Goal: Task Accomplishment & Management: Manage account settings

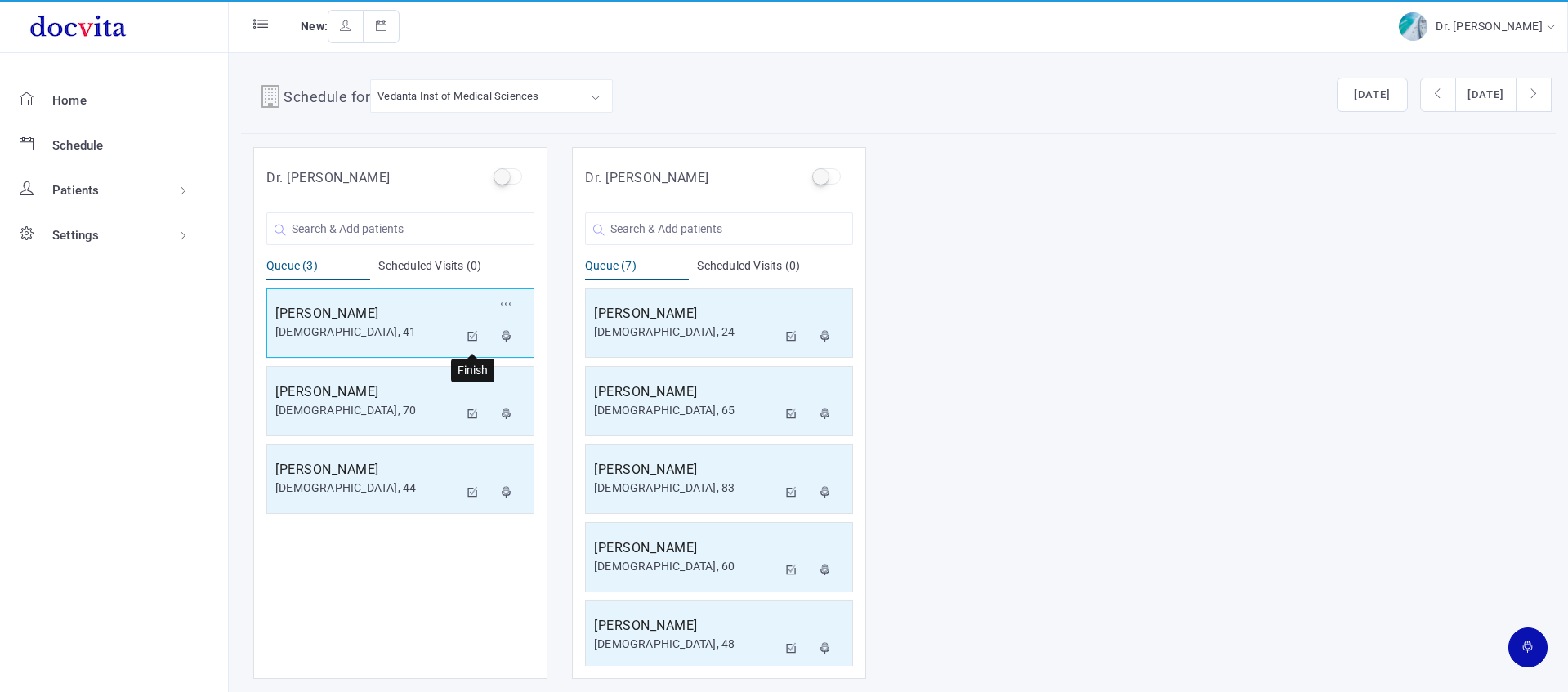
drag, startPoint x: 468, startPoint y: 329, endPoint x: 460, endPoint y: 317, distance: 14.4
click at [466, 329] on button at bounding box center [473, 337] width 30 height 32
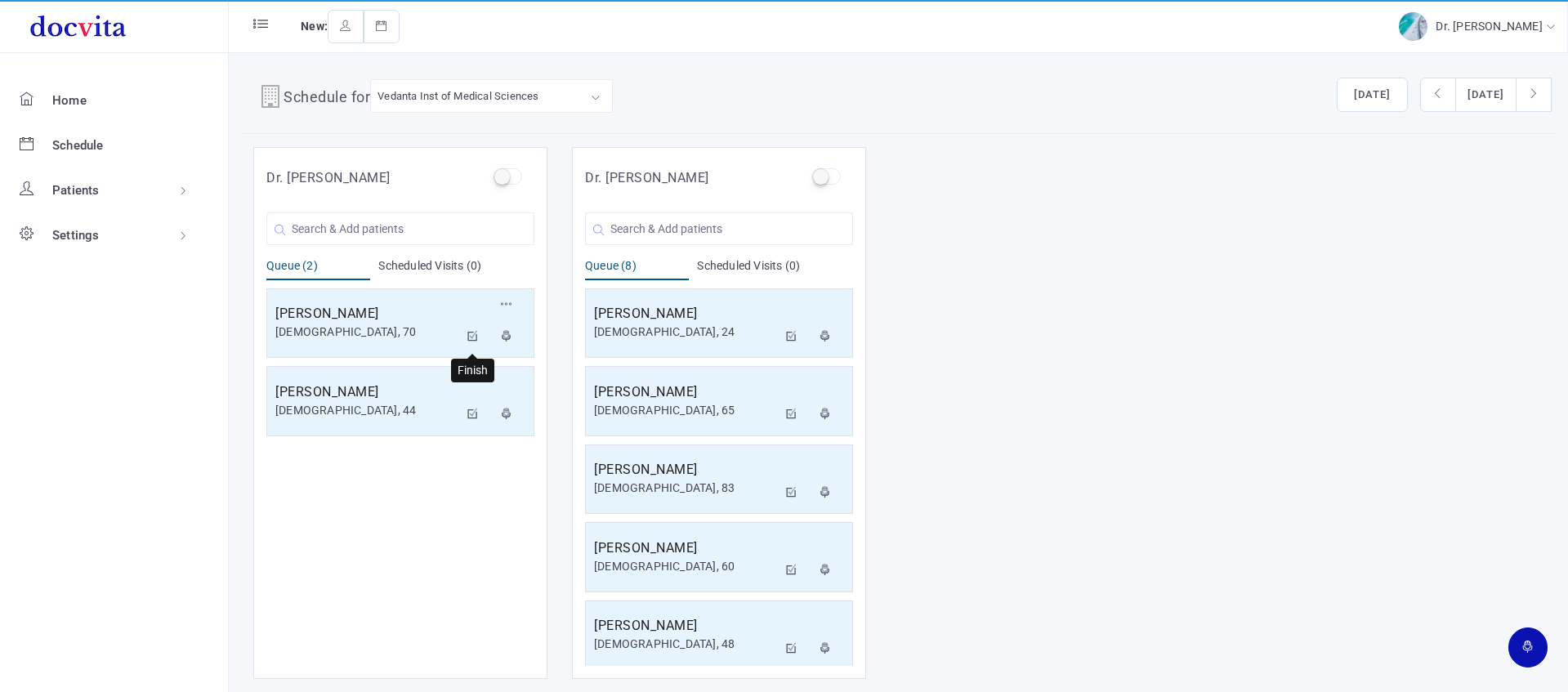
click at [476, 338] on icon at bounding box center [473, 336] width 11 height 10
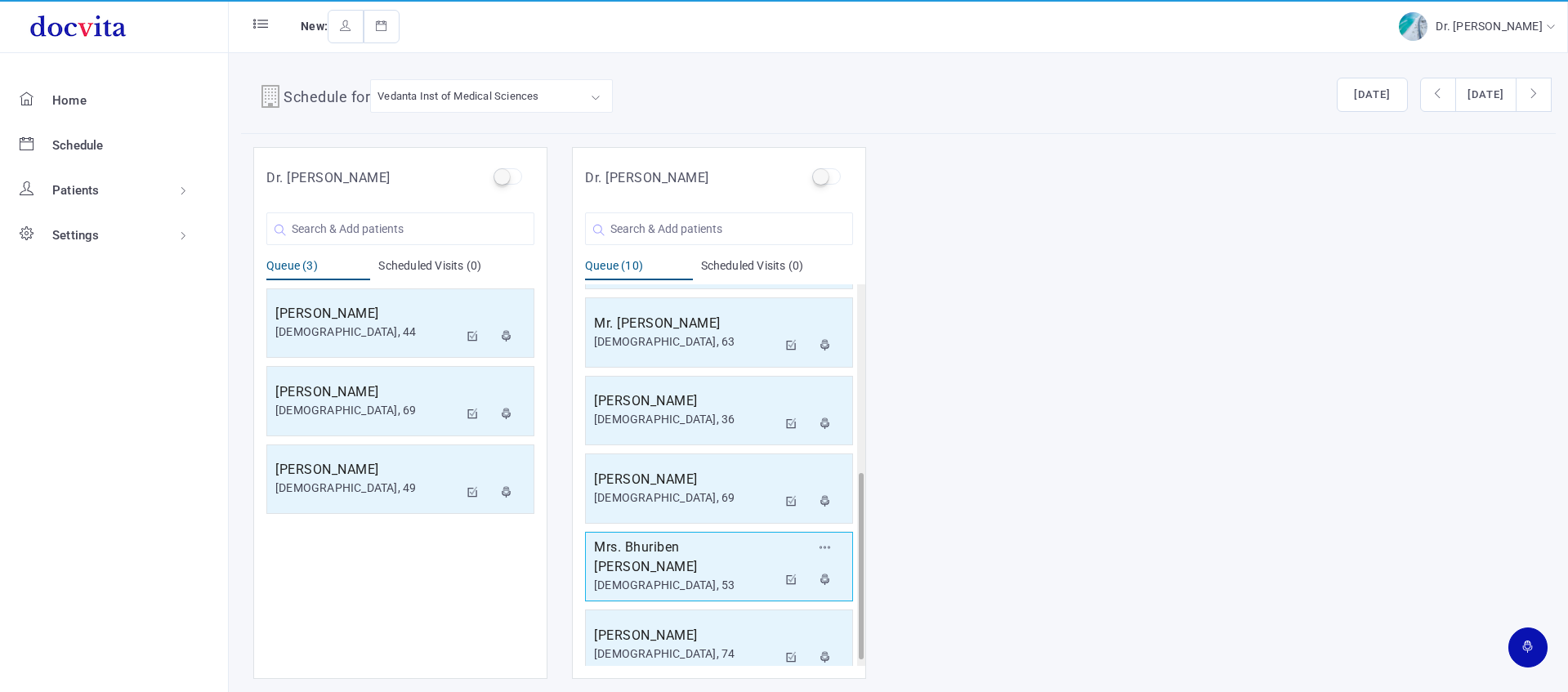
scroll to position [398, 0]
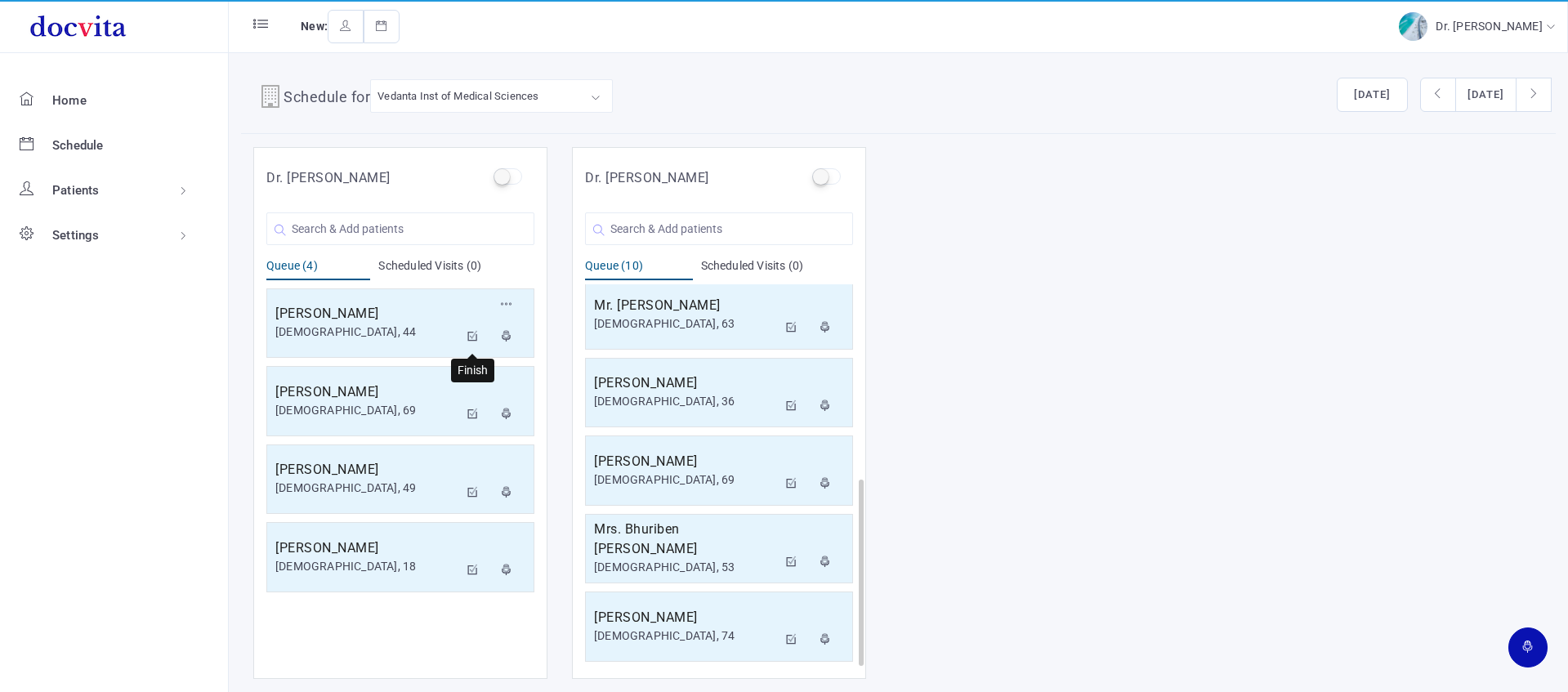
click at [471, 336] on icon at bounding box center [473, 336] width 11 height 10
click at [473, 333] on icon at bounding box center [473, 336] width 11 height 10
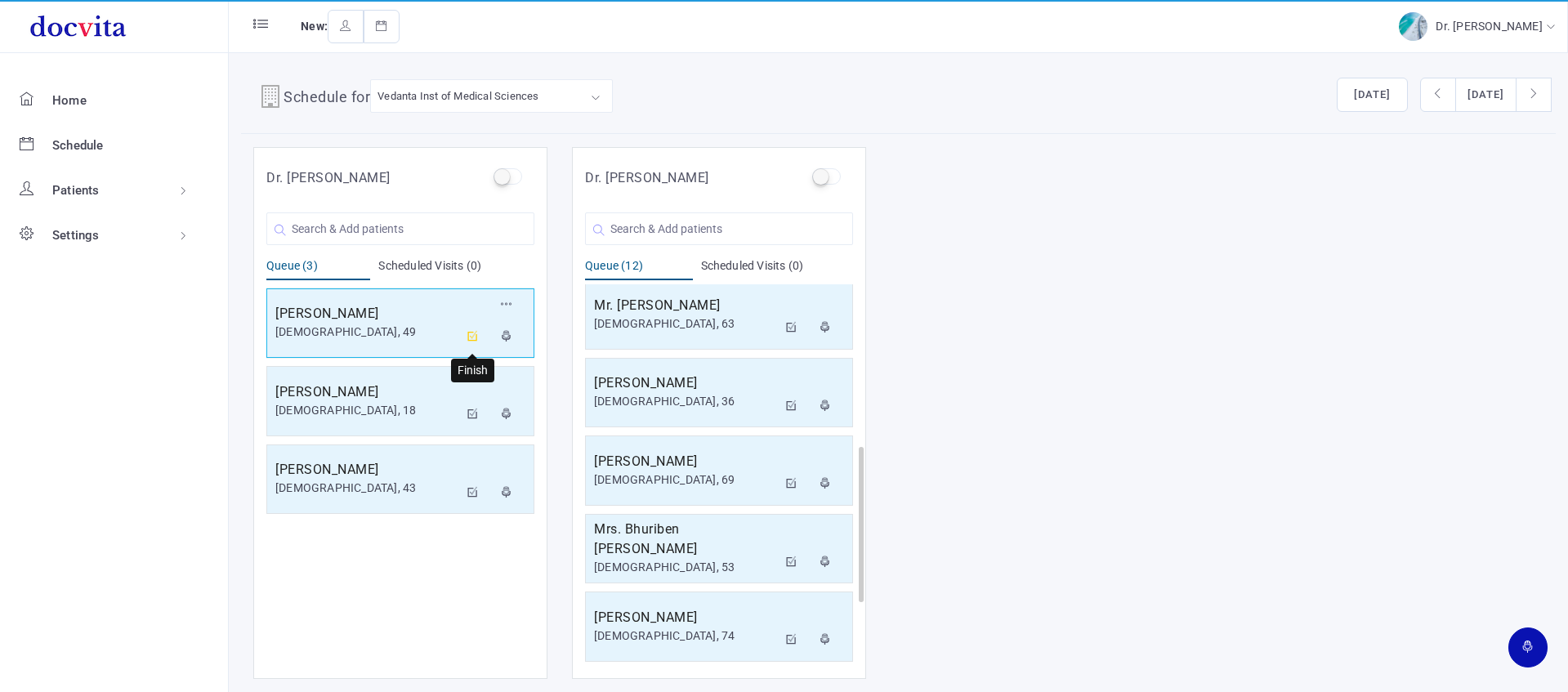
click at [476, 335] on icon at bounding box center [473, 336] width 11 height 10
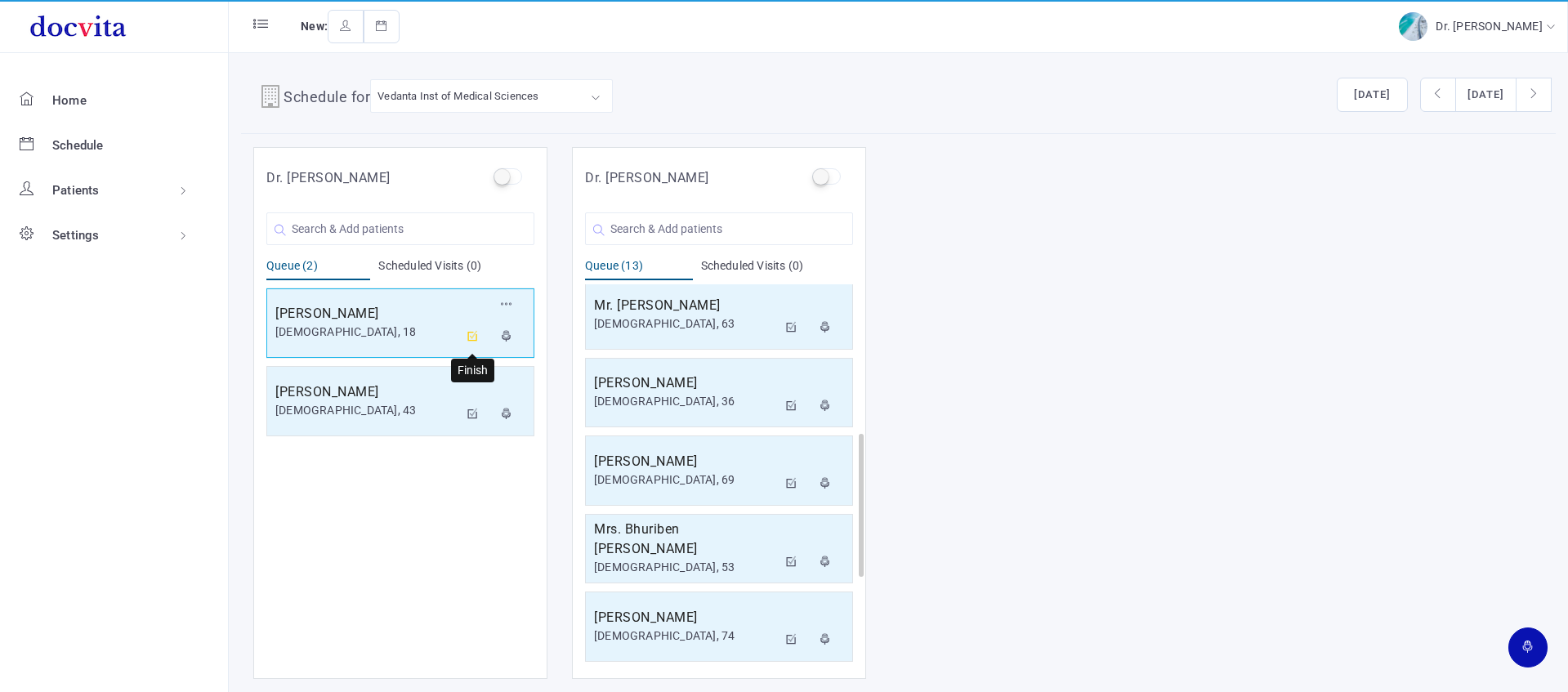
click at [473, 332] on icon at bounding box center [473, 336] width 11 height 10
drag, startPoint x: 471, startPoint y: 335, endPoint x: 480, endPoint y: 333, distance: 9.2
click at [471, 335] on icon at bounding box center [473, 336] width 11 height 10
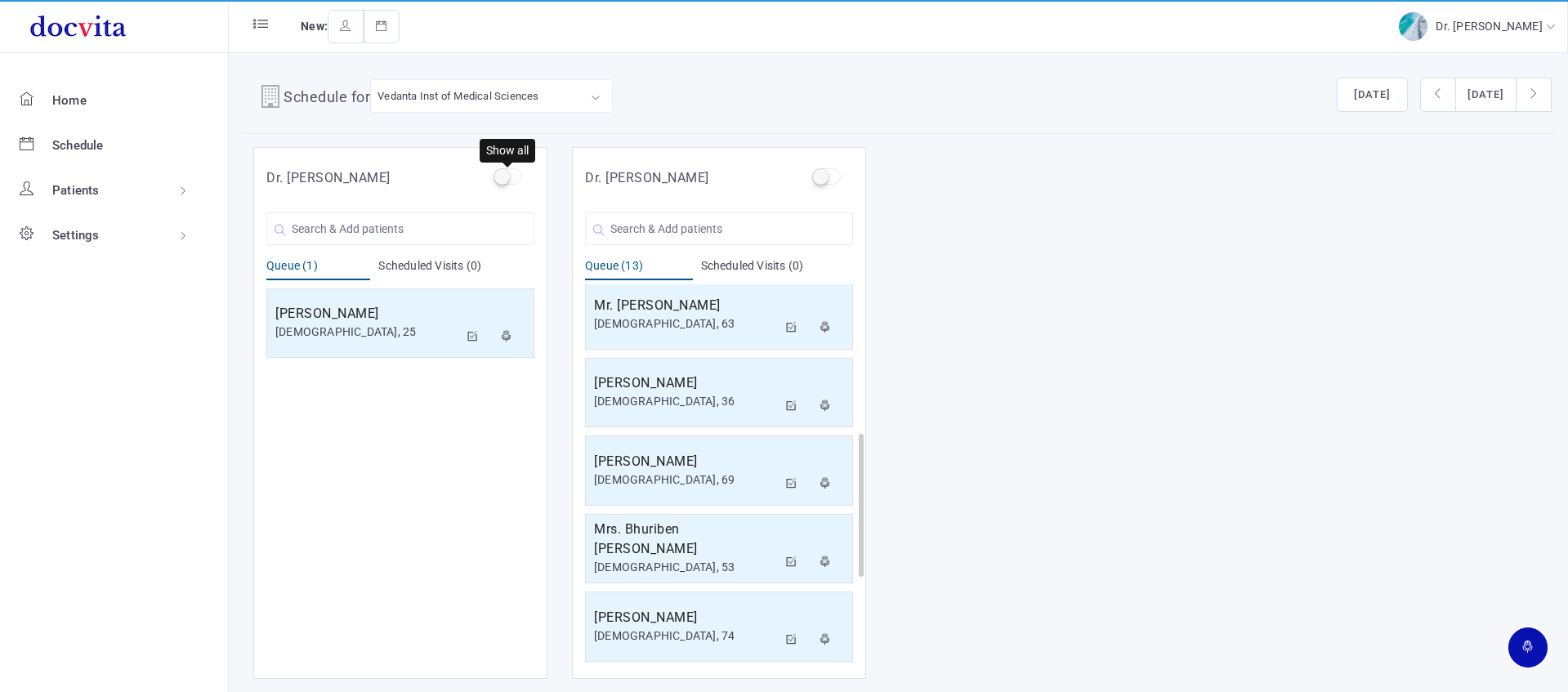
click at [497, 177] on label at bounding box center [508, 176] width 29 height 17
click at [497, 177] on input "checkbox" at bounding box center [499, 174] width 10 height 10
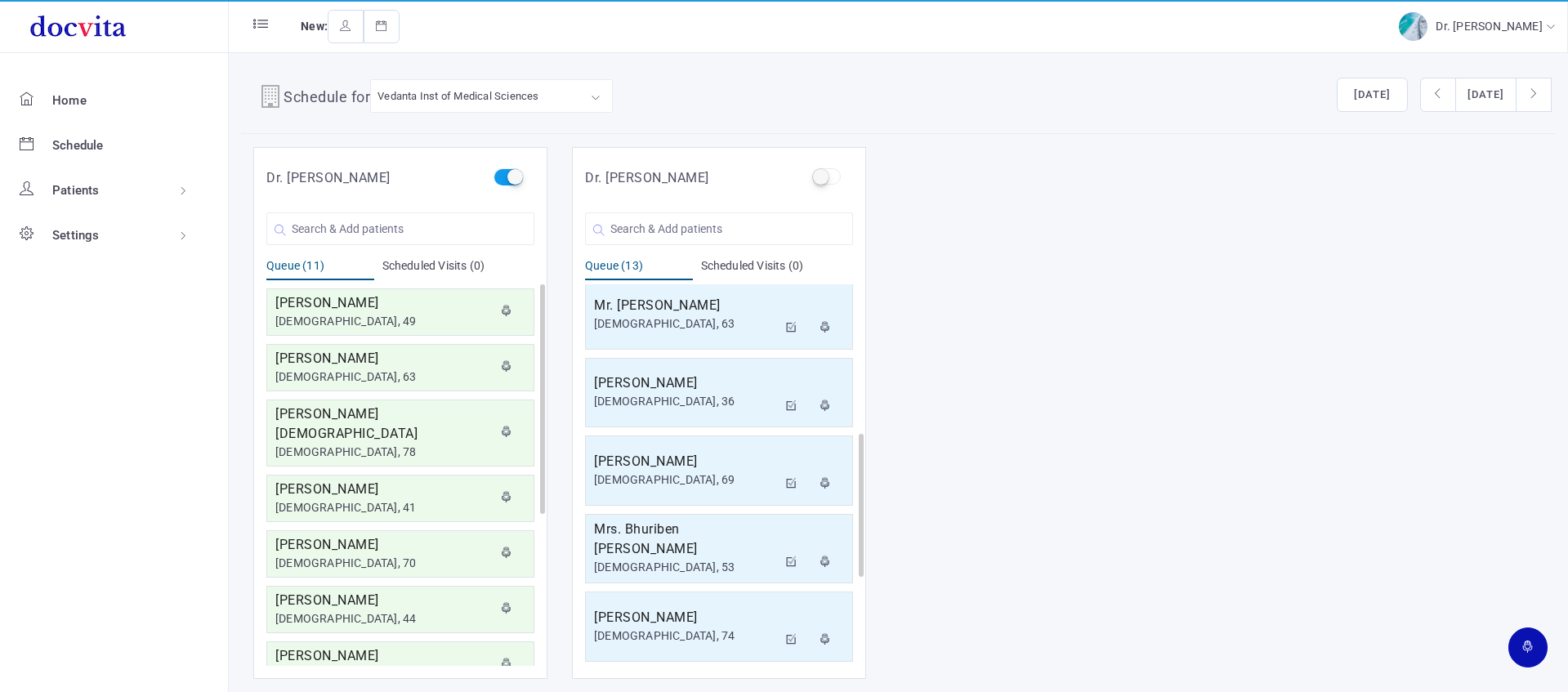
click at [510, 180] on label at bounding box center [508, 176] width 29 height 17
click at [504, 179] on input "checkbox" at bounding box center [499, 174] width 10 height 10
checkbox input "false"
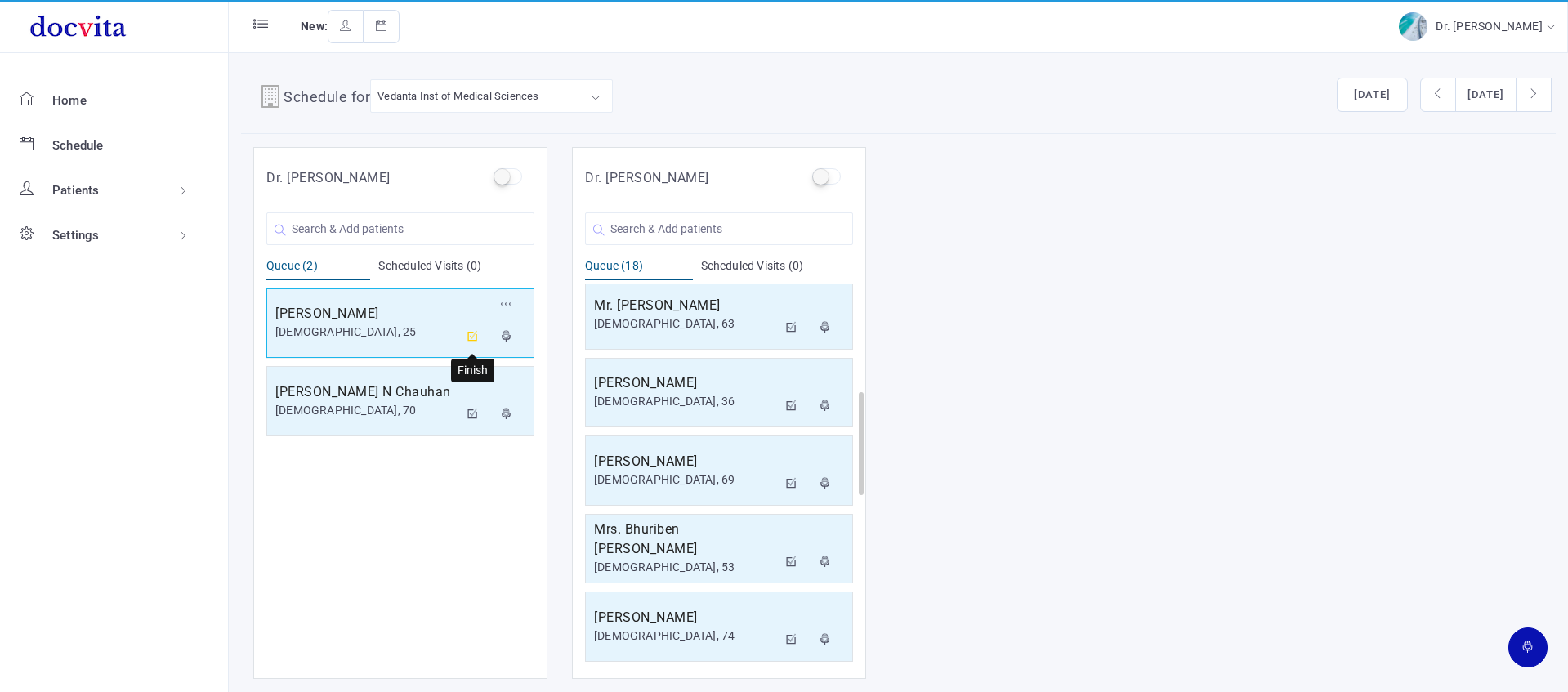
click at [476, 335] on icon at bounding box center [473, 336] width 11 height 10
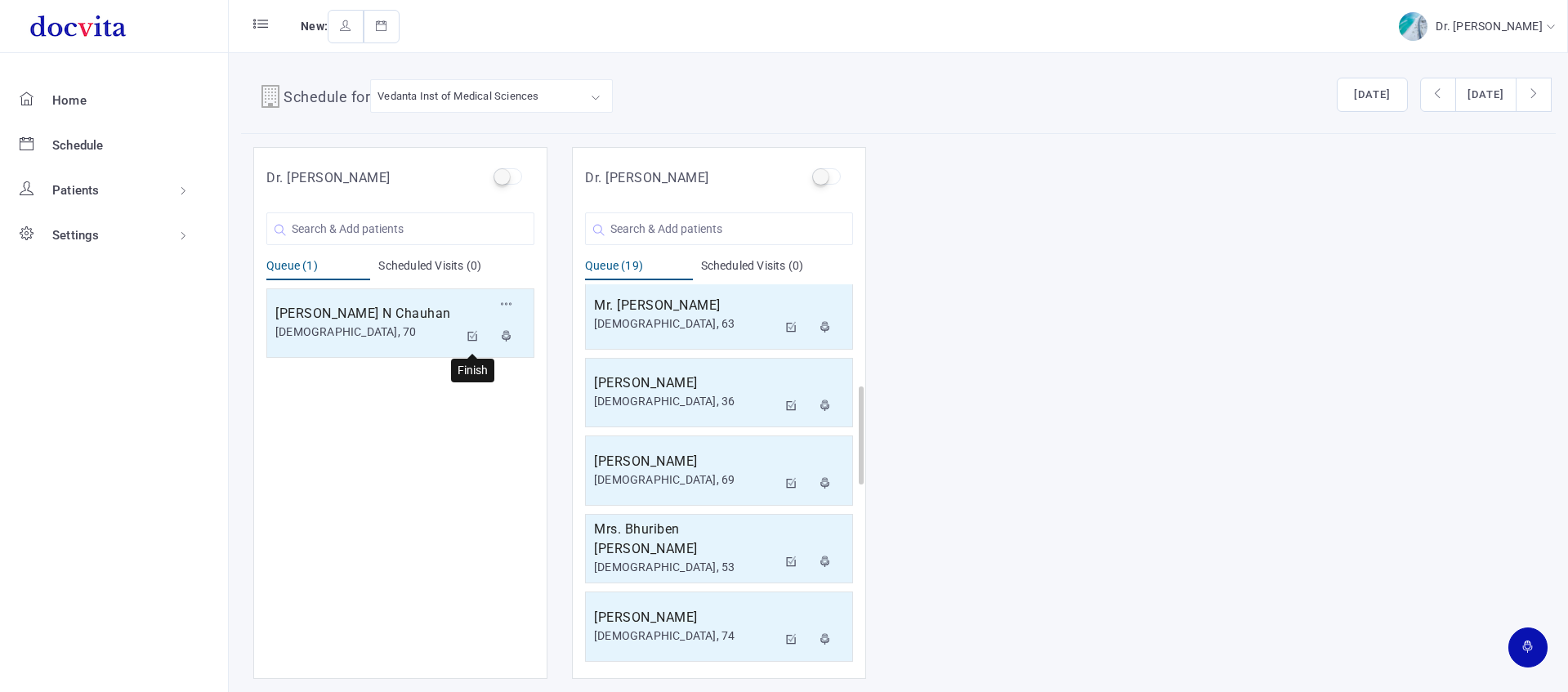
drag, startPoint x: 473, startPoint y: 337, endPoint x: 477, endPoint y: 238, distance: 99.1
click at [471, 336] on icon at bounding box center [473, 336] width 11 height 10
